Goal: Register for event/course

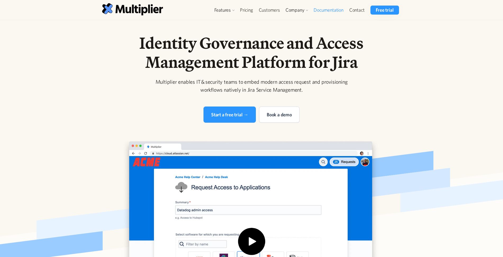
click at [322, 9] on link "Documentation" at bounding box center [328, 10] width 35 height 9
click at [418, 35] on div "Identity Governance and Access Management Platform for Jira Multiplier enables …" at bounding box center [251, 190] width 339 height 315
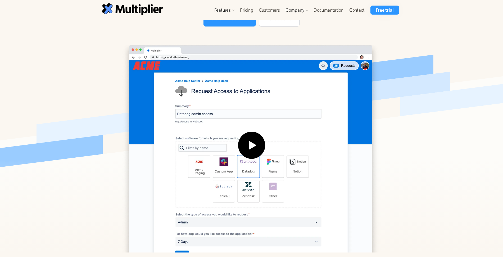
scroll to position [199, 0]
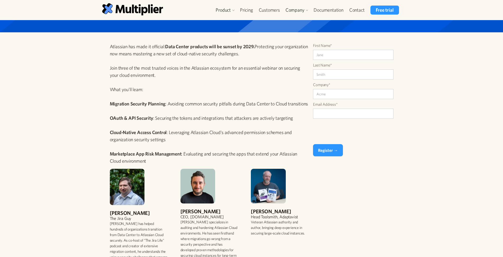
scroll to position [132, 0]
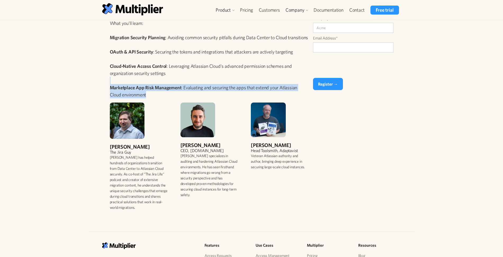
drag, startPoint x: 115, startPoint y: 87, endPoint x: 107, endPoint y: 79, distance: 11.2
click at [107, 80] on div "Atlassian has made it official: Data Center products will be sunset by 2029. Pr…" at bounding box center [210, 96] width 208 height 238
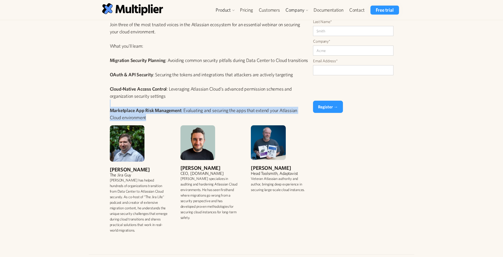
scroll to position [66, 0]
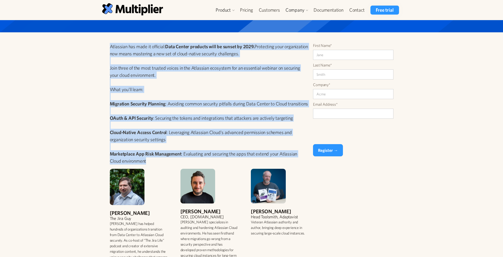
click at [110, 47] on p "Atlassian has made it official: Data Center products will be sunset by 2029. Pr…" at bounding box center [209, 104] width 199 height 122
copy p "Atlassian has made it official: Data Center products will be sunset by 2029. Pr…"
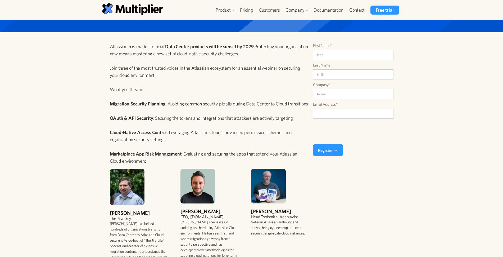
click at [405, 165] on div "Atlassian has made it official: Data Center products will be sunset by 2029. Pr…" at bounding box center [250, 162] width 312 height 238
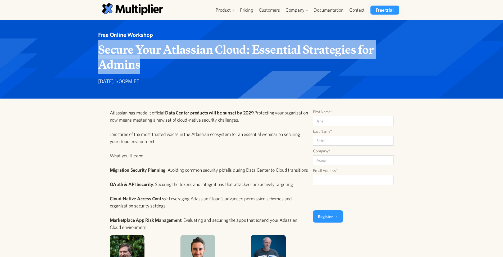
drag, startPoint x: 154, startPoint y: 62, endPoint x: 95, endPoint y: 52, distance: 60.2
click at [95, 52] on div "Free Online Workshop Secure Your Atlassian Cloud: Essential Strategies for Admi…" at bounding box center [252, 59] width 326 height 57
copy strong "Secure Your Atlassian Cloud: Essential Strategies for Admins"
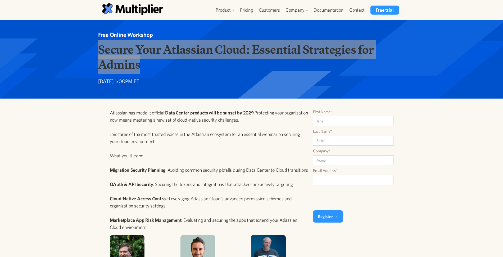
scroll to position [166, 0]
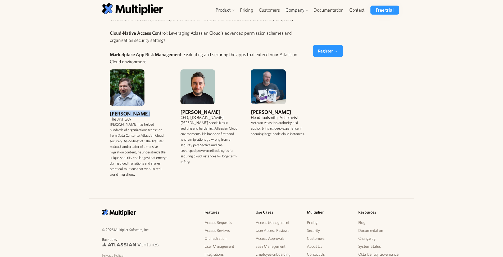
drag, startPoint x: 145, startPoint y: 115, endPoint x: 108, endPoint y: 114, distance: 36.6
click at [108, 114] on div "Atlassian has made it official: Data Center products will be sunset by 2029. Pr…" at bounding box center [210, 63] width 208 height 238
copy div "Rodney Nissen"
drag, startPoint x: 222, startPoint y: 112, endPoint x: 179, endPoint y: 111, distance: 42.4
click at [179, 111] on div "Rodney Nissen The Jira Guy Rodney has helped hundreds of organizations transiti…" at bounding box center [209, 125] width 199 height 112
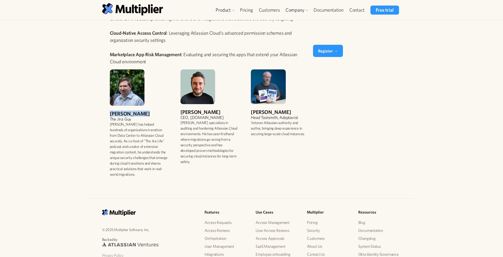
copy div "Josh Golosinskiy"
drag, startPoint x: 283, startPoint y: 112, endPoint x: 248, endPoint y: 110, distance: 35.0
click at [248, 110] on div "Rodney Nissen The Jira Guy Rodney has helped hundreds of organizations transiti…" at bounding box center [209, 125] width 199 height 112
copy div "Matt Doar"
